Goal: Information Seeking & Learning: Understand process/instructions

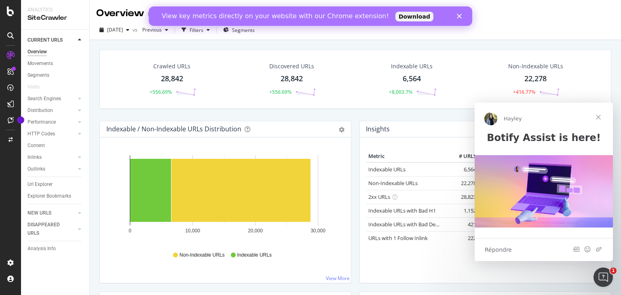
click at [599, 116] on span "Fermer" at bounding box center [598, 117] width 29 height 29
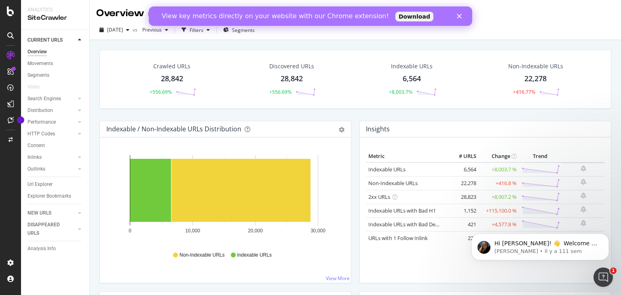
click at [460, 15] on polygon "Fermer" at bounding box center [459, 16] width 5 height 5
click at [459, 17] on polygon "Fermer" at bounding box center [459, 16] width 5 height 5
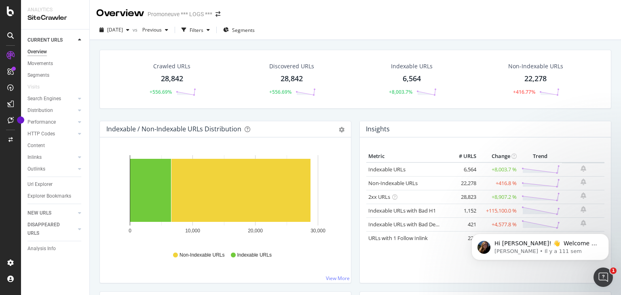
click at [120, 18] on div "Overview" at bounding box center [120, 13] width 48 height 14
click at [172, 17] on div "Promoneuve *** LOGS ***" at bounding box center [180, 14] width 65 height 8
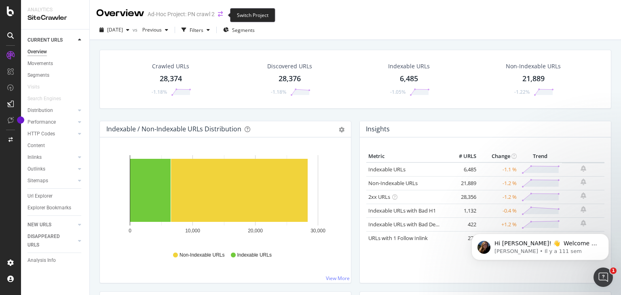
click at [220, 12] on icon "arrow-right-arrow-left" at bounding box center [220, 14] width 5 height 6
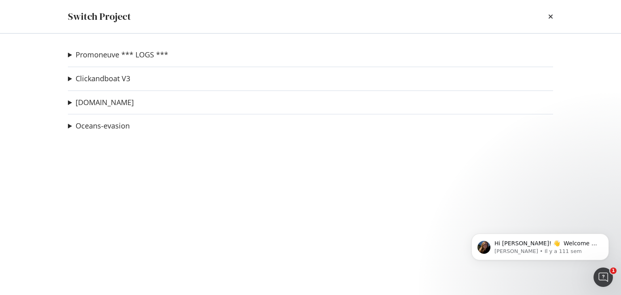
click at [70, 56] on summary "Promoneuve *** LOGS ***" at bounding box center [118, 55] width 100 height 11
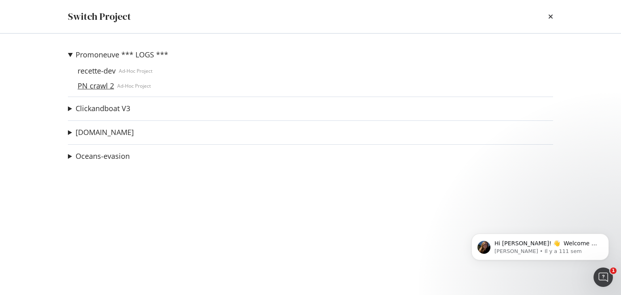
click at [85, 84] on link "PN crawl 2" at bounding box center [95, 86] width 43 height 8
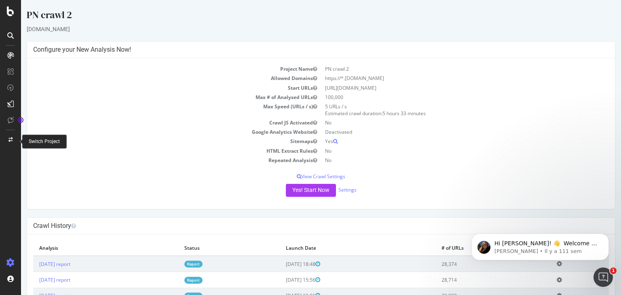
click at [8, 143] on div at bounding box center [10, 139] width 19 height 13
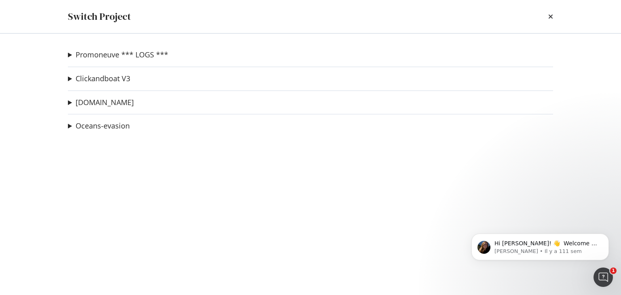
click at [68, 59] on summary "Promoneuve *** LOGS ***" at bounding box center [118, 55] width 100 height 11
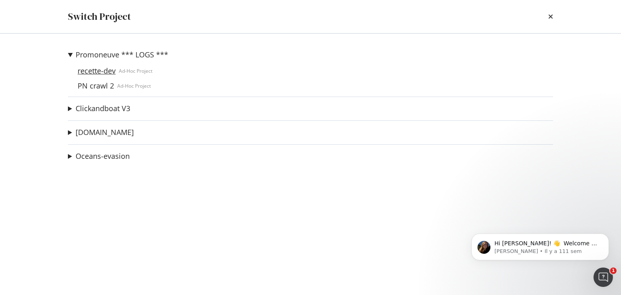
click at [97, 70] on link "recette-dev" at bounding box center [96, 71] width 44 height 8
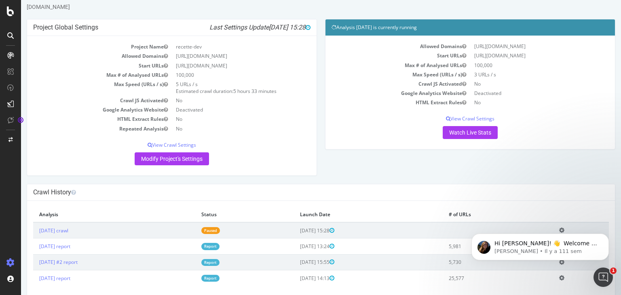
scroll to position [35, 0]
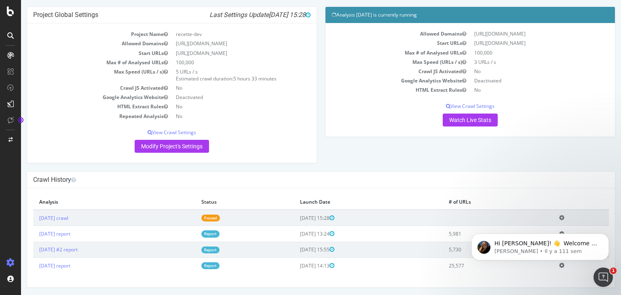
click at [559, 231] on div "Hi [PERSON_NAME]! 👋 Welcome to Botify chat support! Have a question? Reply to t…" at bounding box center [540, 209] width 149 height 101
click at [604, 239] on button "Dismiss notification" at bounding box center [606, 236] width 11 height 11
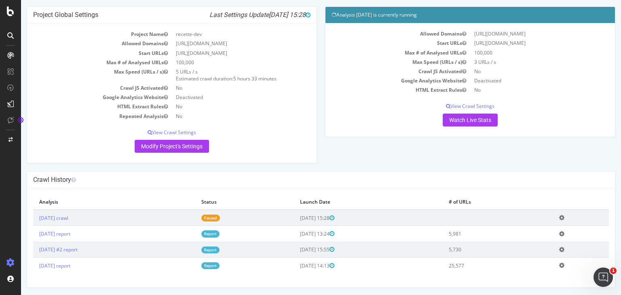
click at [561, 233] on icon at bounding box center [561, 234] width 5 height 6
click at [70, 230] on link "[DATE] report" at bounding box center [54, 233] width 31 height 7
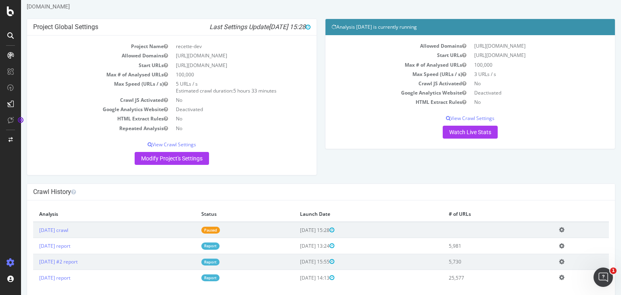
scroll to position [35, 0]
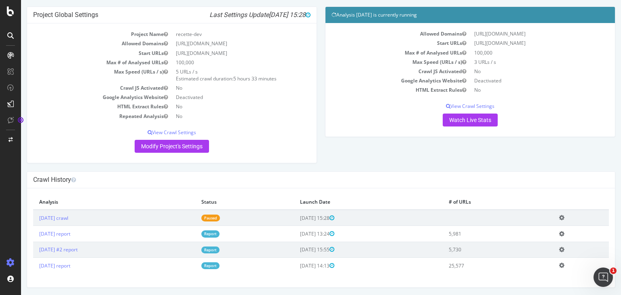
click at [564, 235] on icon at bounding box center [561, 234] width 5 height 6
click at [308, 227] on td "[DATE] 13:24" at bounding box center [368, 234] width 149 height 16
click at [178, 129] on p "View Crawl Settings" at bounding box center [171, 132] width 277 height 7
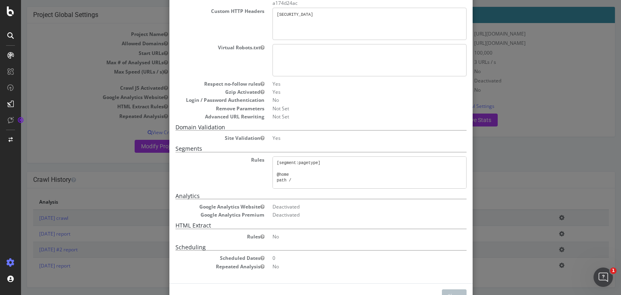
scroll to position [202, 0]
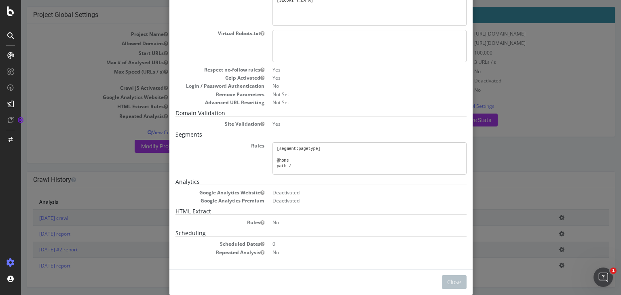
click at [281, 151] on pre "[segment:pagetype] @home path / @vdp path /annonce/* @vendeur path /vendeur/* @…" at bounding box center [370, 158] width 194 height 32
click at [285, 146] on pre "[segment:pagetype] @home path / @vdp path /annonce/* @vendeur path /vendeur/* @…" at bounding box center [370, 158] width 194 height 32
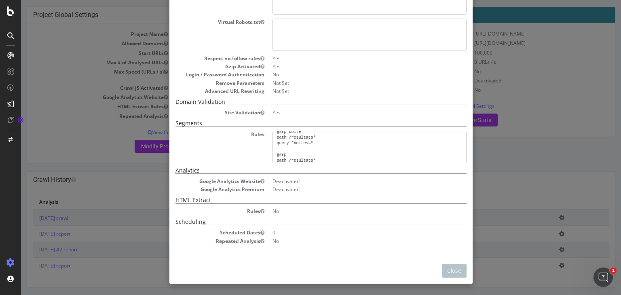
scroll to position [391, 0]
click at [89, 116] on div "× Close Project Settings Main Project Name recette-dev Start URLs [URL][DOMAIN_…" at bounding box center [321, 147] width 600 height 295
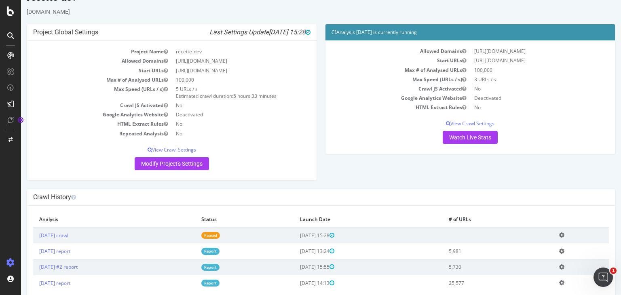
scroll to position [35, 0]
